Goal: Communication & Community: Answer question/provide support

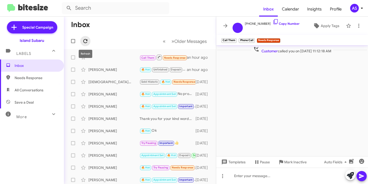
click at [85, 38] on icon at bounding box center [85, 41] width 6 height 6
click at [88, 41] on icon at bounding box center [85, 41] width 6 height 6
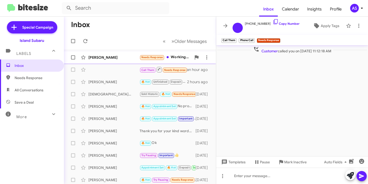
click at [106, 56] on div "[PERSON_NAME]" at bounding box center [114, 57] width 51 height 5
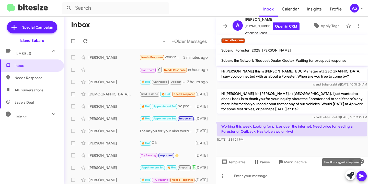
click at [348, 176] on icon at bounding box center [350, 175] width 7 height 7
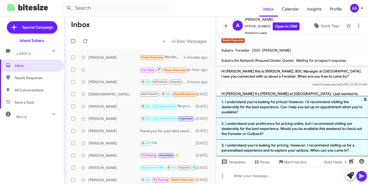
click at [365, 101] on span "x" at bounding box center [365, 99] width 3 height 6
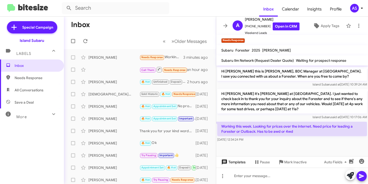
click at [230, 160] on span "Templates" at bounding box center [232, 162] width 25 height 9
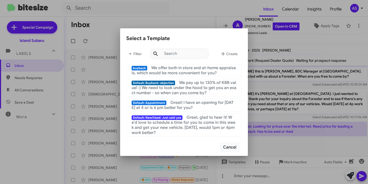
click at [285, 144] on div at bounding box center [184, 92] width 368 height 184
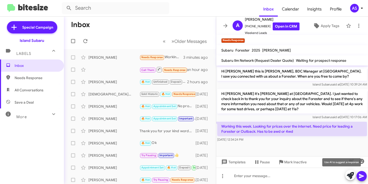
click at [349, 178] on icon at bounding box center [350, 175] width 7 height 7
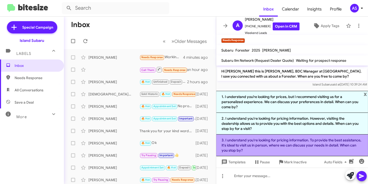
click at [280, 140] on li "3. I understand you're looking for pricing information. To provide the best ass…" at bounding box center [292, 146] width 152 height 22
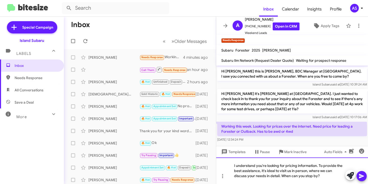
click at [328, 177] on div "I understand you're looking for pricing information. To provide the best assist…" at bounding box center [292, 171] width 152 height 27
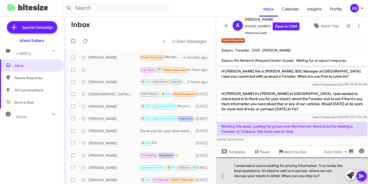
drag, startPoint x: 321, startPoint y: 176, endPoint x: 228, endPoint y: 166, distance: 93.4
click at [228, 166] on div "I understand you're looking for pricing information. To provide the best assist…" at bounding box center [292, 171] width 152 height 27
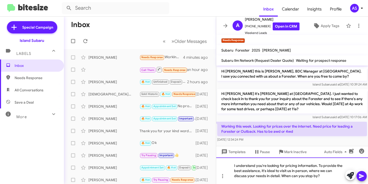
click at [261, 166] on div "I understand you're looking for pricing information. To provide the best assist…" at bounding box center [292, 171] width 152 height 27
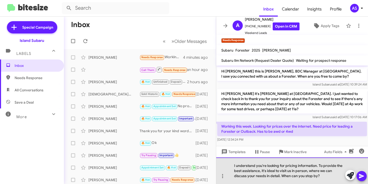
drag, startPoint x: 256, startPoint y: 165, endPoint x: 297, endPoint y: 171, distance: 42.0
click at [297, 171] on div "I understand you're looking for pricing information. To provide the best assist…" at bounding box center [292, 171] width 152 height 27
click at [340, 179] on div "I understand you're looking for pricing information. To provide the best assist…" at bounding box center [292, 171] width 152 height 27
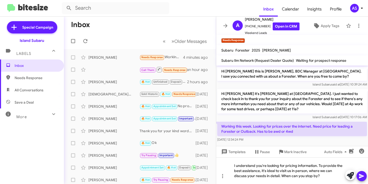
click at [364, 174] on icon at bounding box center [362, 176] width 6 height 6
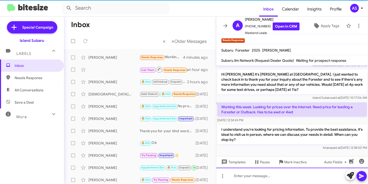
scroll to position [20, 0]
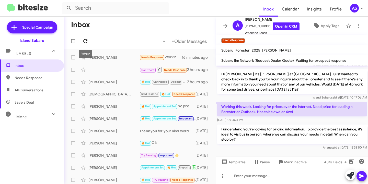
click at [86, 41] on icon at bounding box center [85, 41] width 6 height 6
click at [86, 39] on icon at bounding box center [85, 41] width 6 height 6
